Goal: Information Seeking & Learning: Learn about a topic

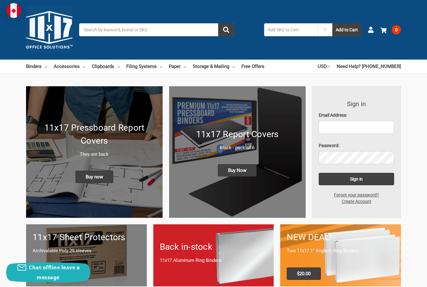
click at [150, 71] on link "Filing Systems" at bounding box center [144, 67] width 36 height 14
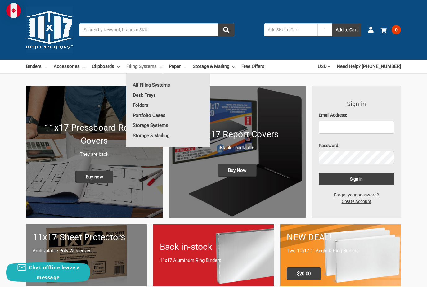
click at [148, 108] on link "Folders" at bounding box center [167, 105] width 83 height 10
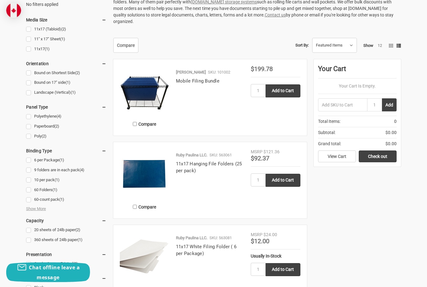
scroll to position [197, 0]
click at [149, 81] on img at bounding box center [145, 91] width 50 height 50
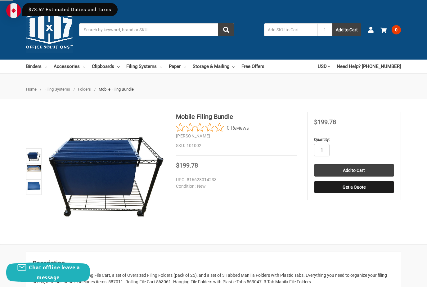
click at [33, 168] on img at bounding box center [34, 168] width 14 height 7
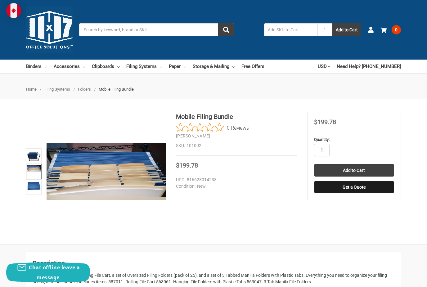
click at [35, 189] on img at bounding box center [34, 185] width 14 height 10
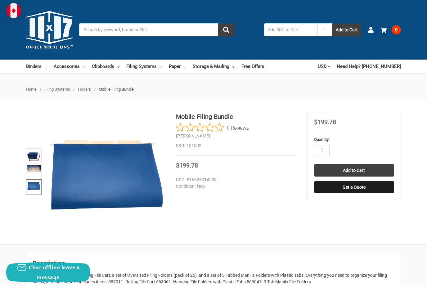
click at [34, 156] on img at bounding box center [34, 156] width 14 height 14
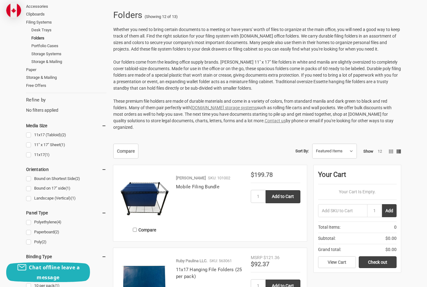
scroll to position [94, 0]
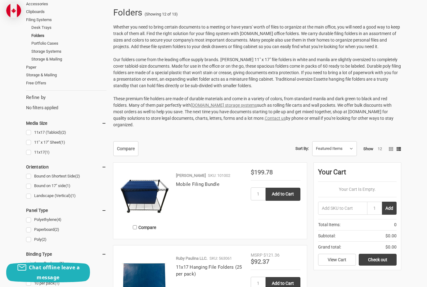
click at [140, 194] on img at bounding box center [145, 194] width 50 height 50
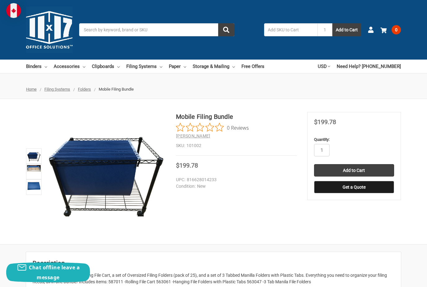
click at [27, 175] on link at bounding box center [34, 172] width 16 height 16
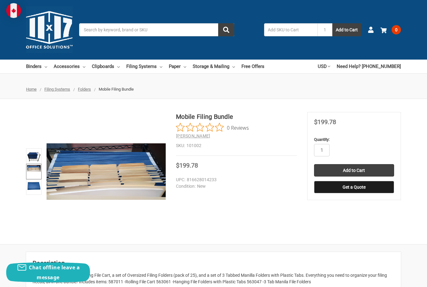
click at [33, 189] on img at bounding box center [34, 185] width 14 height 10
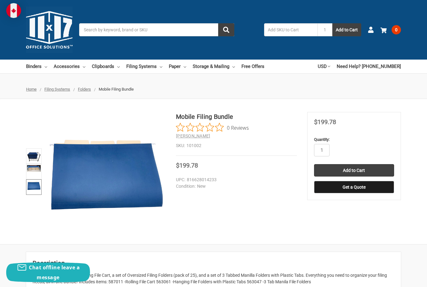
click at [33, 156] on img at bounding box center [34, 156] width 14 height 14
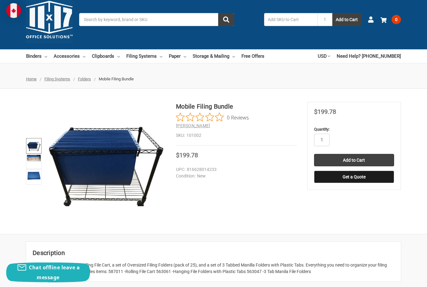
scroll to position [9, 0]
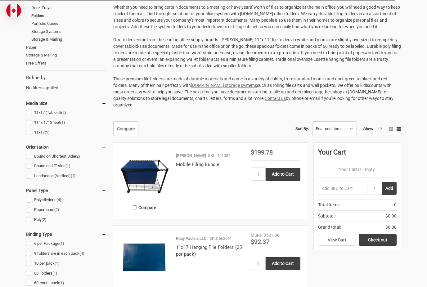
click at [145, 257] on img at bounding box center [145, 257] width 50 height 50
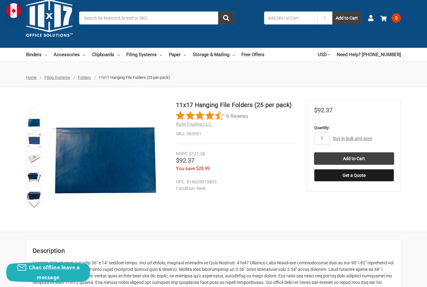
scroll to position [17, 0]
